Goal: Complete application form

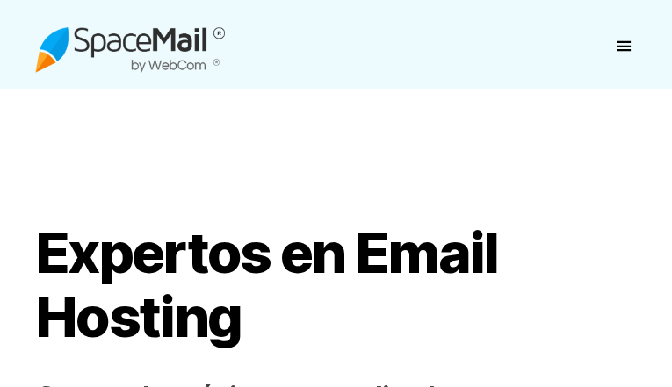
type input "**********"
type input "*********"
type input "**********"
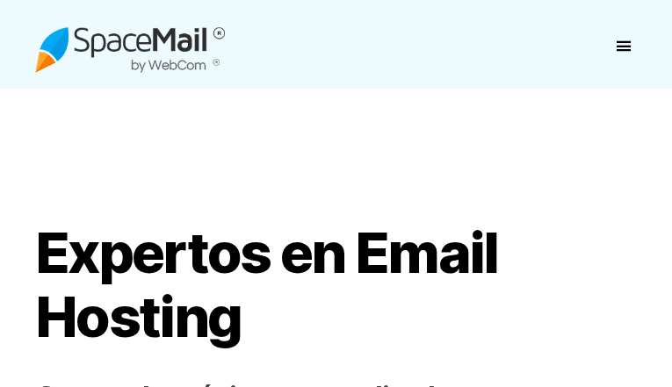
type input "**********"
